Goal: Task Accomplishment & Management: Manage account settings

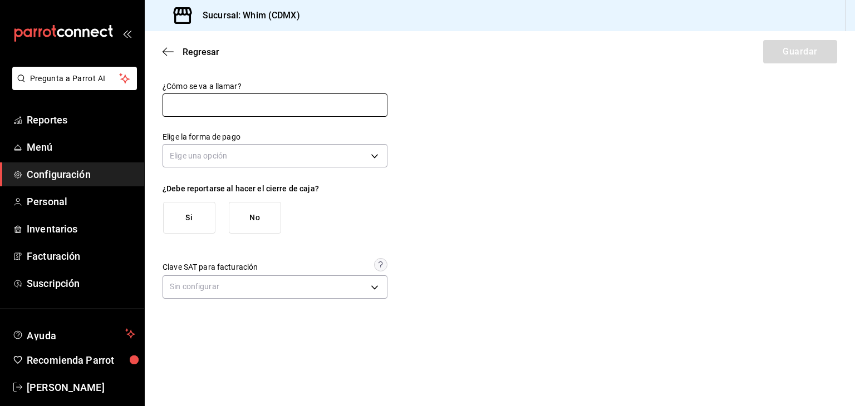
click at [194, 107] on input "text" at bounding box center [275, 105] width 225 height 23
type input "Rappi"
drag, startPoint x: 192, startPoint y: 109, endPoint x: 145, endPoint y: 109, distance: 47.3
click at [145, 109] on div "¿Cómo se va a llamar? Rappi Elige la forma de pago Elige una opción ¿Debe repor…" at bounding box center [500, 191] width 710 height 221
click at [220, 101] on input "Rappi" at bounding box center [275, 105] width 225 height 23
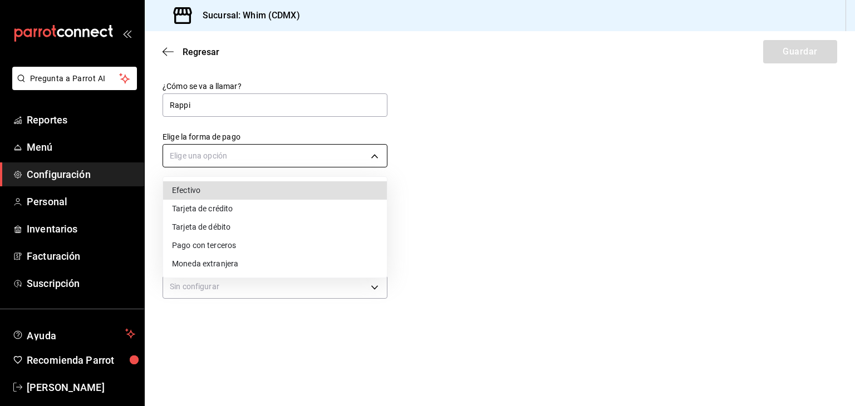
click at [227, 156] on body "Pregunta a Parrot AI Reportes Menú Configuración Personal Inventarios Facturaci…" at bounding box center [427, 203] width 855 height 406
click at [216, 189] on li "Efectivo" at bounding box center [275, 191] width 224 height 18
type input "CASH"
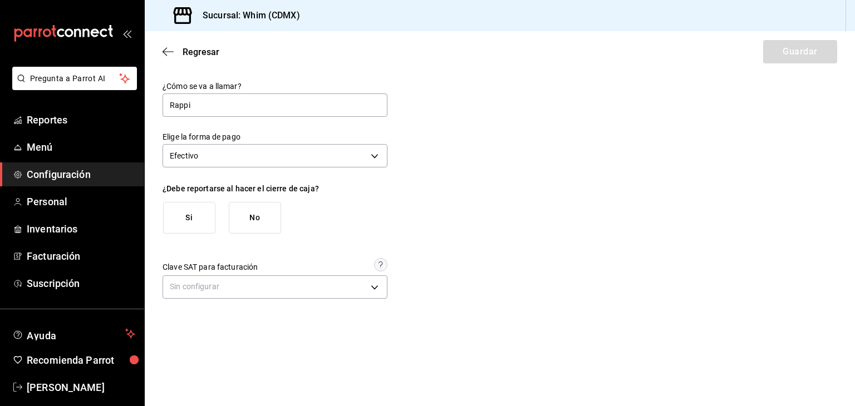
click at [192, 223] on button "Si" at bounding box center [189, 218] width 52 height 32
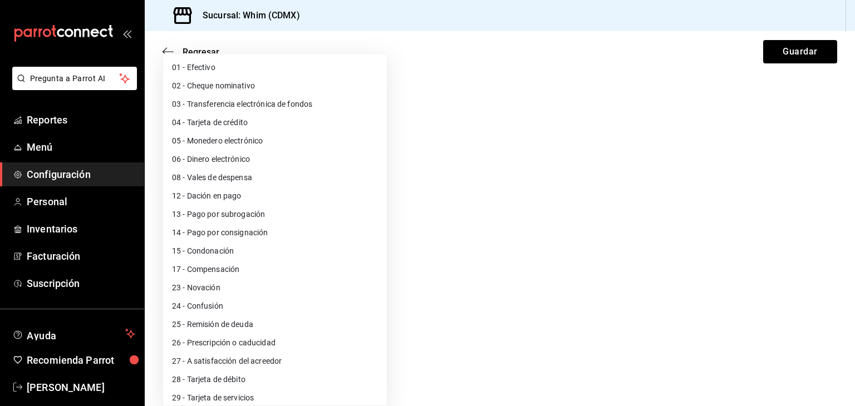
click at [208, 290] on body "Pregunta a Parrot AI Reportes Menú Configuración Personal Inventarios Facturaci…" at bounding box center [427, 203] width 855 height 406
click at [195, 63] on li "01 - Efectivo" at bounding box center [275, 67] width 224 height 18
type input "01"
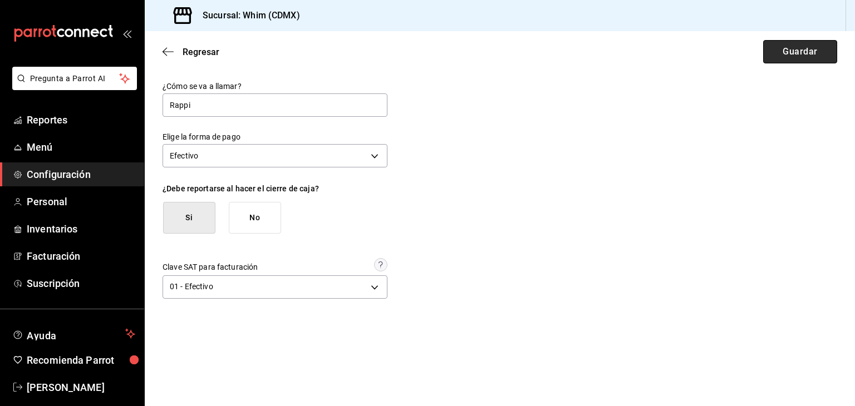
click at [812, 55] on button "Guardar" at bounding box center [800, 51] width 74 height 23
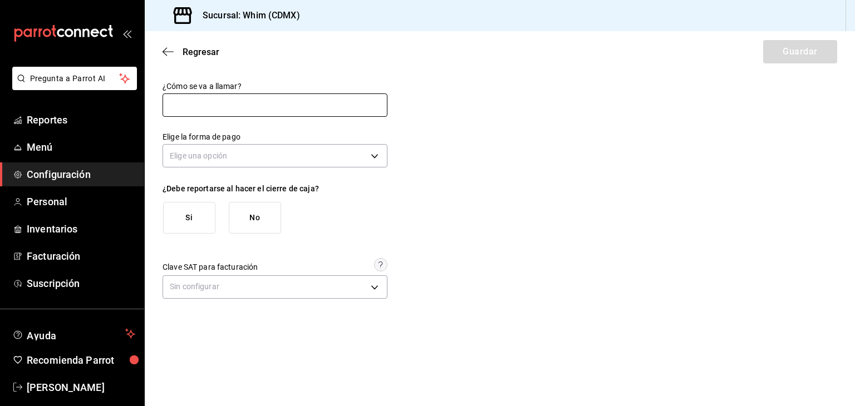
click at [318, 103] on input "text" at bounding box center [275, 105] width 225 height 23
type input "Delivery"
click at [274, 168] on div "Elige una opción" at bounding box center [275, 155] width 225 height 30
click at [240, 159] on body "Pregunta a Parrot AI Reportes Menú Configuración Personal Inventarios Facturaci…" at bounding box center [427, 203] width 855 height 406
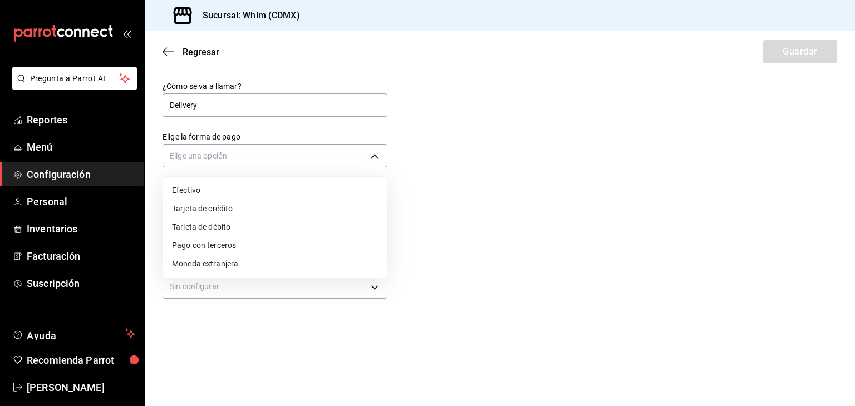
click at [212, 193] on li "Efectivo" at bounding box center [275, 191] width 224 height 18
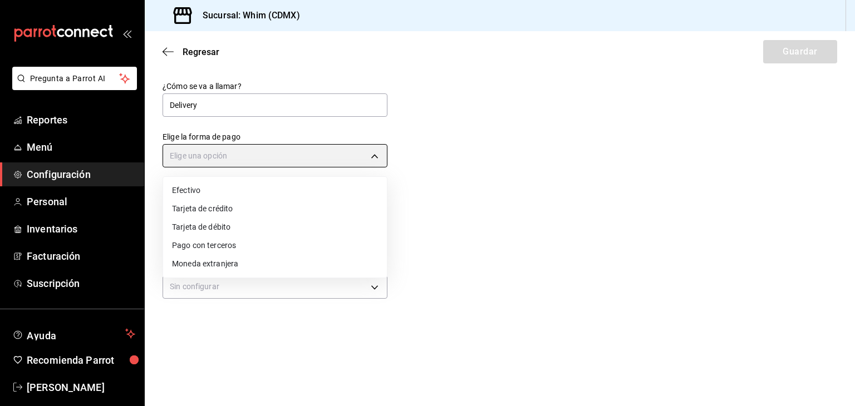
type input "CASH"
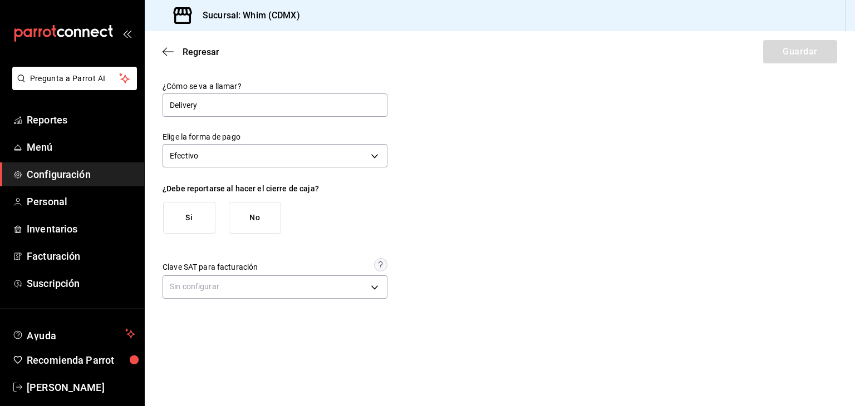
click at [194, 216] on button "Si" at bounding box center [189, 218] width 52 height 32
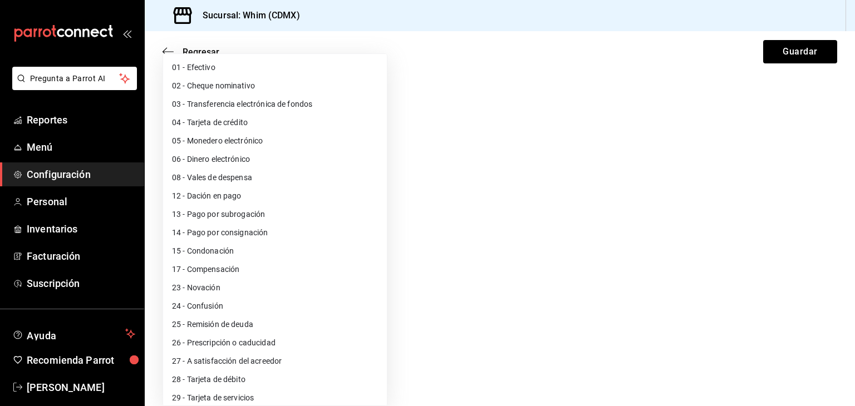
click at [218, 279] on body "Pregunta a Parrot AI Reportes Menú Configuración Personal Inventarios Facturaci…" at bounding box center [427, 203] width 855 height 406
click at [218, 61] on li "01 - Efectivo" at bounding box center [275, 67] width 224 height 18
type input "01"
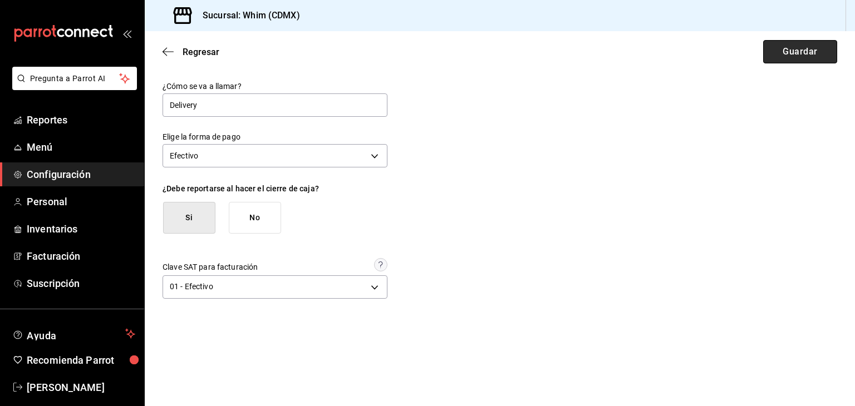
click at [786, 58] on button "Guardar" at bounding box center [800, 51] width 74 height 23
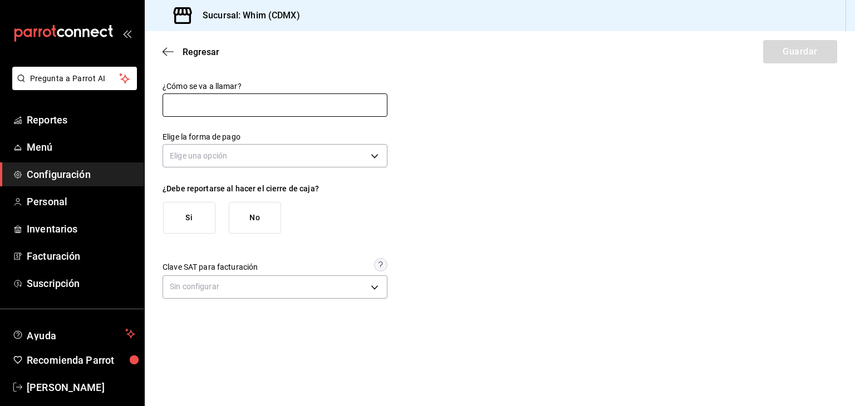
click at [185, 105] on input "text" at bounding box center [275, 105] width 225 height 23
type input "Rappi"
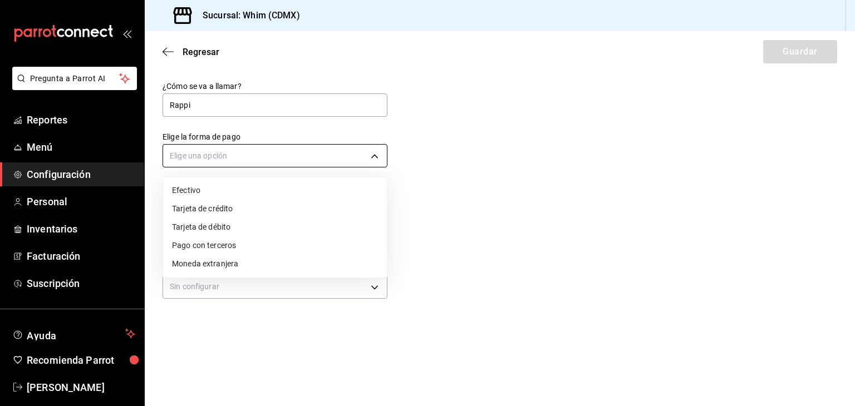
click at [209, 166] on body "Pregunta a Parrot AI Reportes Menú Configuración Personal Inventarios Facturaci…" at bounding box center [427, 203] width 855 height 406
click at [229, 193] on li "Efectivo" at bounding box center [275, 191] width 224 height 18
type input "CASH"
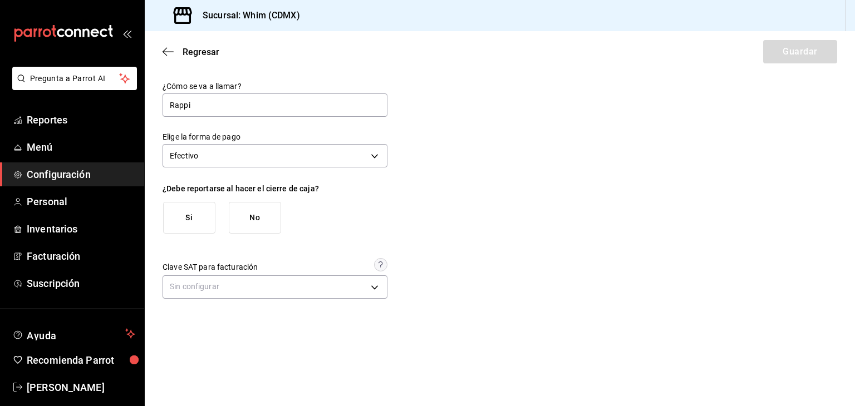
click at [206, 210] on button "Si" at bounding box center [189, 218] width 52 height 32
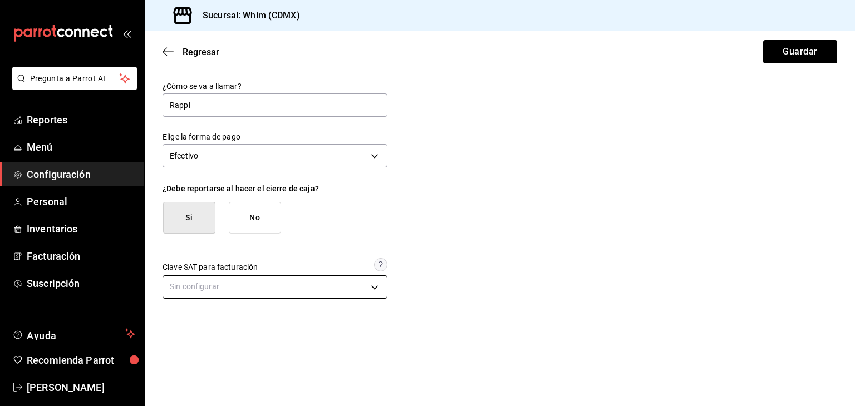
click at [220, 286] on body "Pregunta a Parrot AI Reportes Menú Configuración Personal Inventarios Facturaci…" at bounding box center [427, 203] width 855 height 406
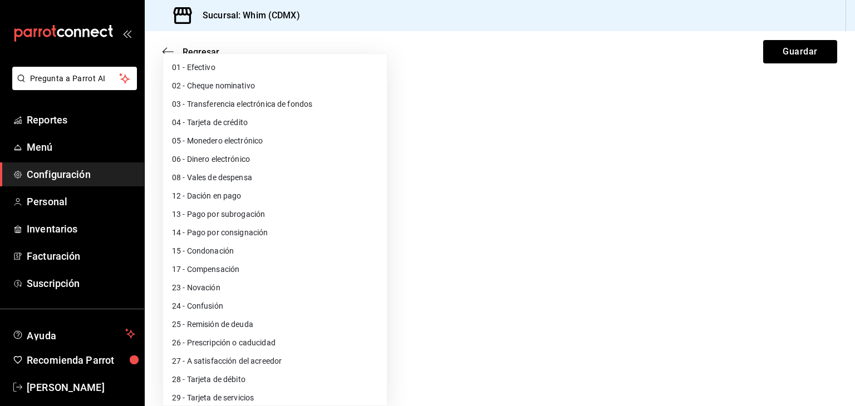
scroll to position [61, 0]
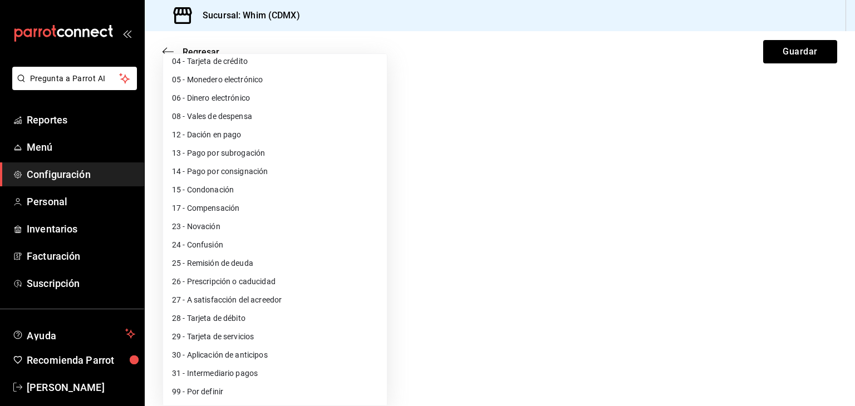
click at [203, 386] on li "99 - Por definir" at bounding box center [275, 392] width 224 height 18
type input "99"
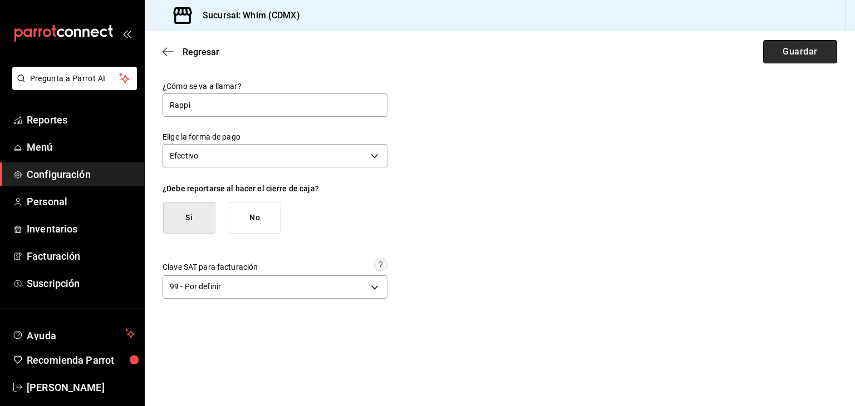
click at [788, 48] on button "Guardar" at bounding box center [800, 51] width 74 height 23
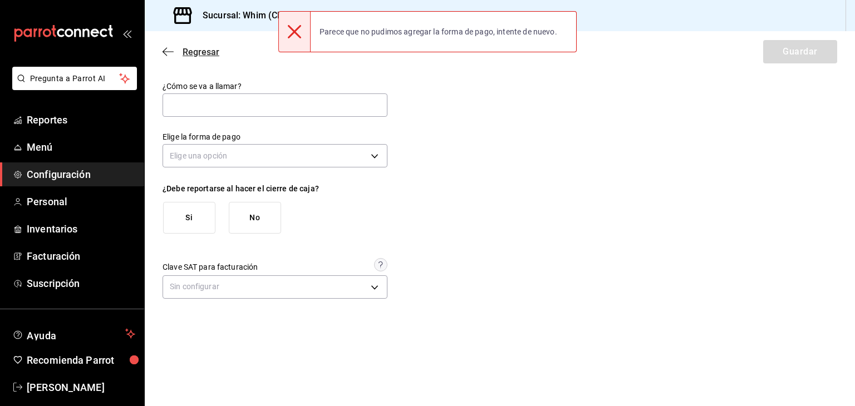
click at [169, 50] on icon "button" at bounding box center [168, 52] width 11 height 10
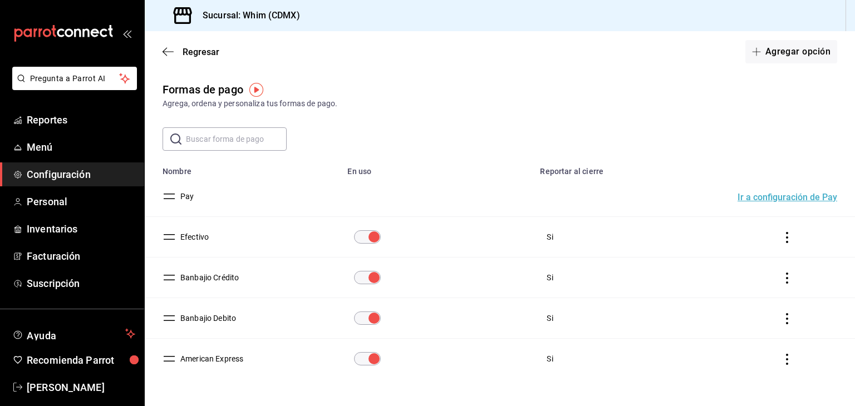
click at [779, 39] on div "Regresar Agregar opción" at bounding box center [500, 51] width 710 height 41
click at [776, 56] on button "Agregar opción" at bounding box center [791, 51] width 92 height 23
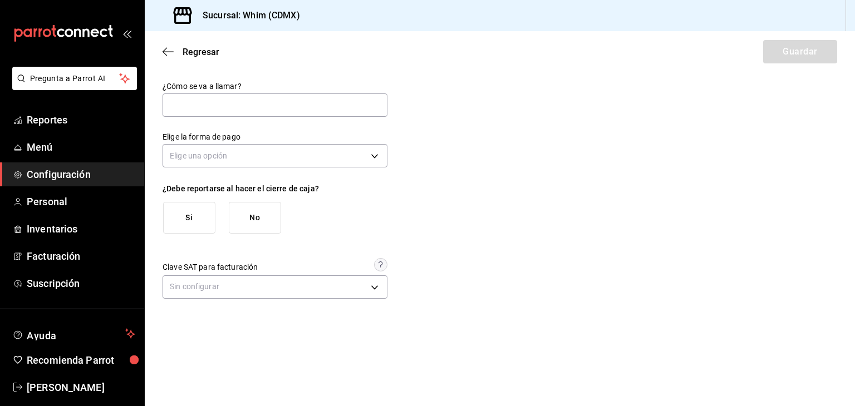
click at [254, 118] on div "¿Cómo se va a llamar?" at bounding box center [275, 99] width 225 height 37
click at [227, 110] on input "text" at bounding box center [275, 105] width 225 height 23
type input "Rappi"
click at [247, 155] on body "Pregunta a Parrot AI Reportes Menú Configuración Personal Inventarios Facturaci…" at bounding box center [427, 203] width 855 height 406
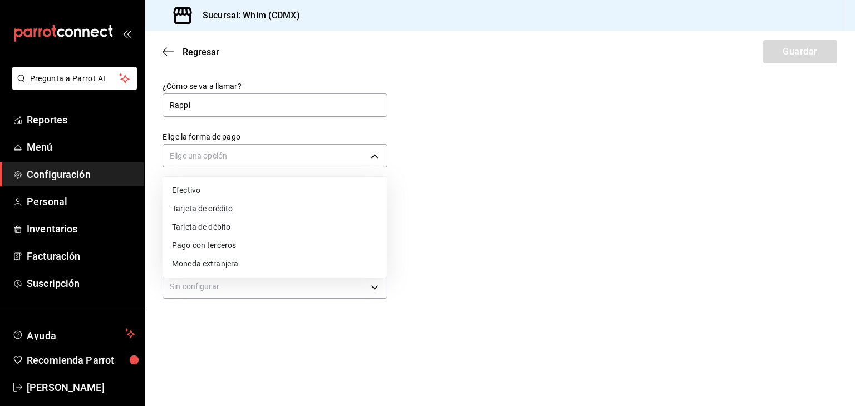
click at [233, 197] on li "Efectivo" at bounding box center [275, 191] width 224 height 18
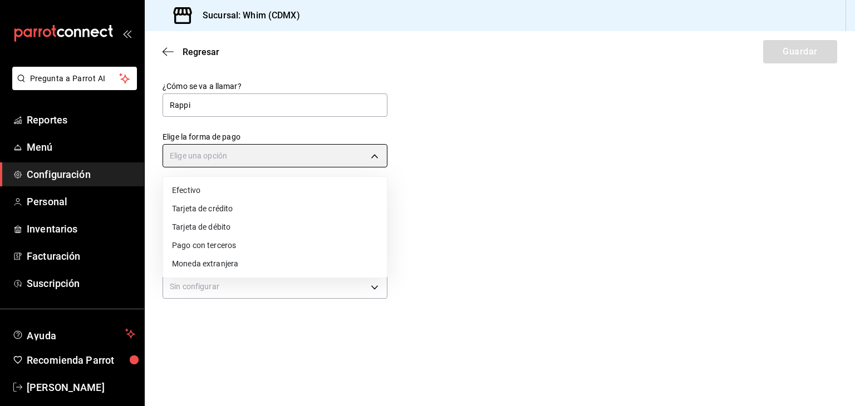
type input "CASH"
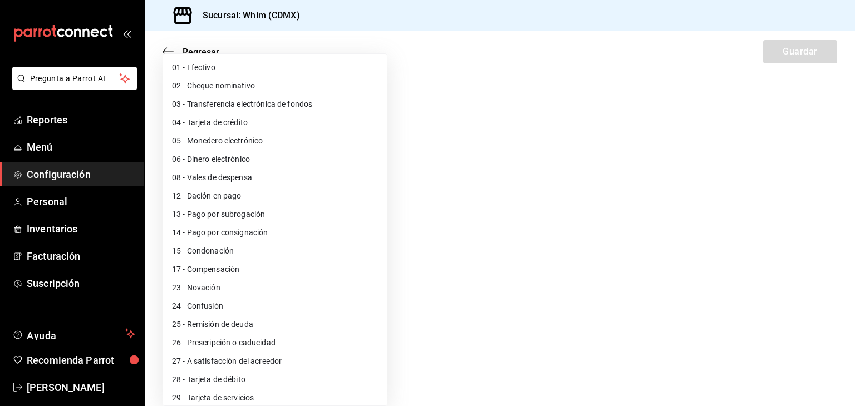
click at [242, 286] on body "Pregunta a Parrot AI Reportes Menú Configuración Personal Inventarios Facturaci…" at bounding box center [427, 203] width 855 height 406
click at [264, 236] on li "14 - Pago por consignación" at bounding box center [275, 233] width 224 height 18
type input "14"
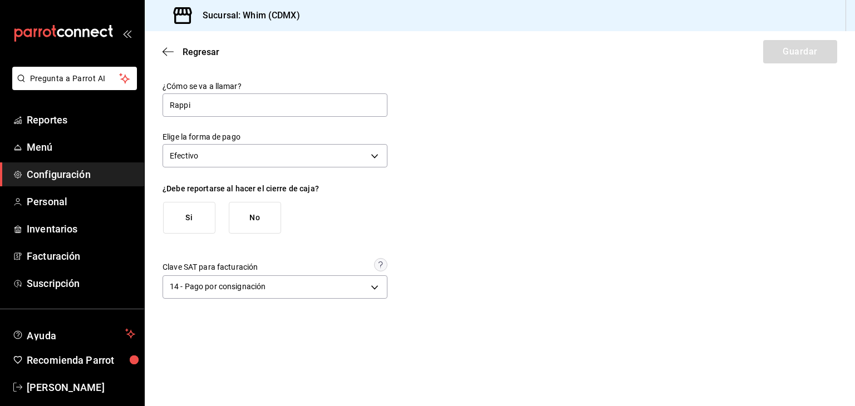
click at [169, 207] on button "Si" at bounding box center [189, 218] width 52 height 32
click at [767, 61] on button "Guardar" at bounding box center [800, 51] width 74 height 23
